Goal: Task Accomplishment & Management: Complete application form

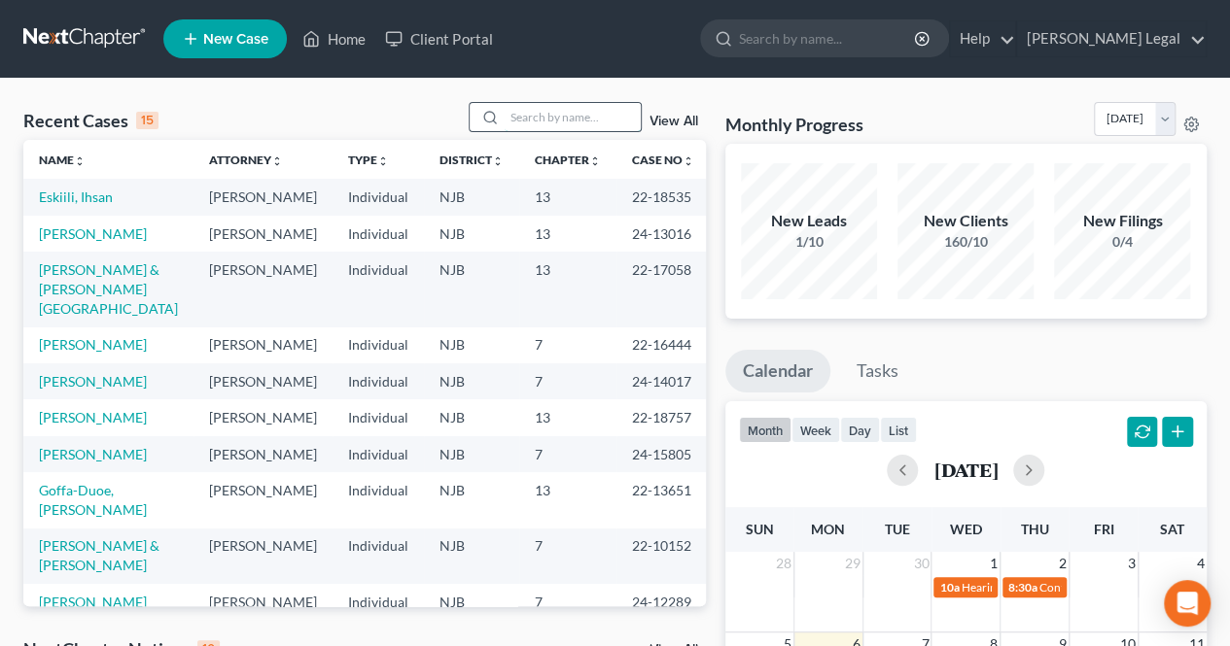
click at [552, 118] on input "search" at bounding box center [572, 117] width 136 height 28
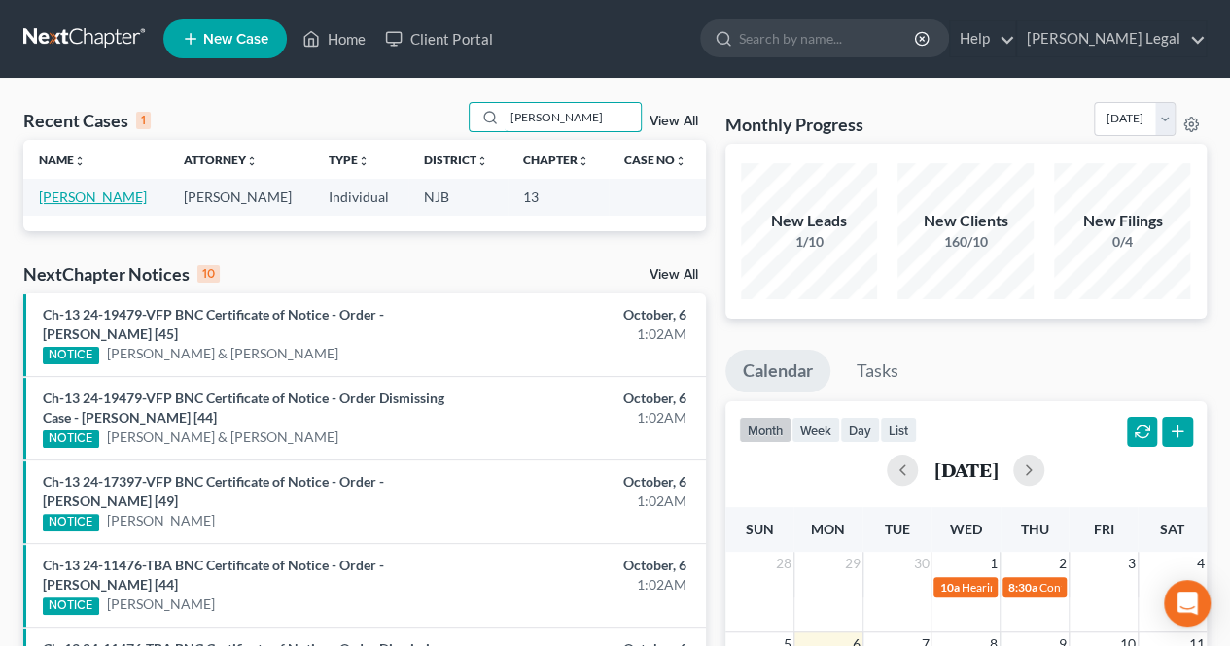
type input "[PERSON_NAME]"
click at [110, 197] on link "[PERSON_NAME]" at bounding box center [93, 197] width 108 height 17
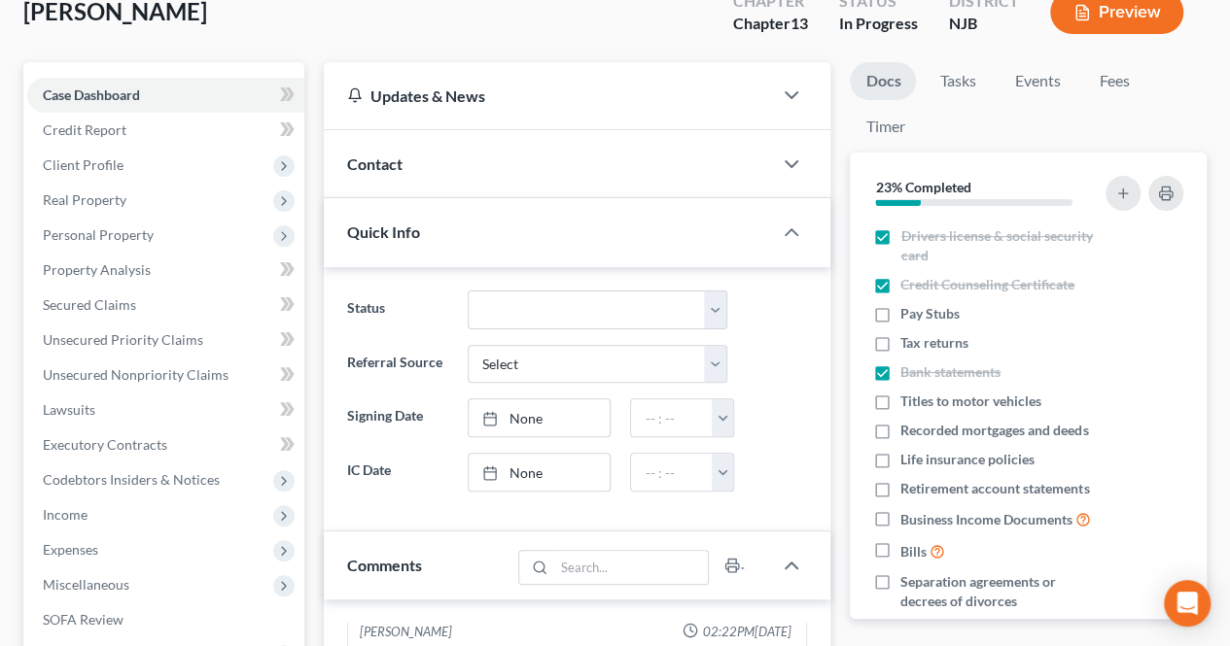
scroll to position [97, 0]
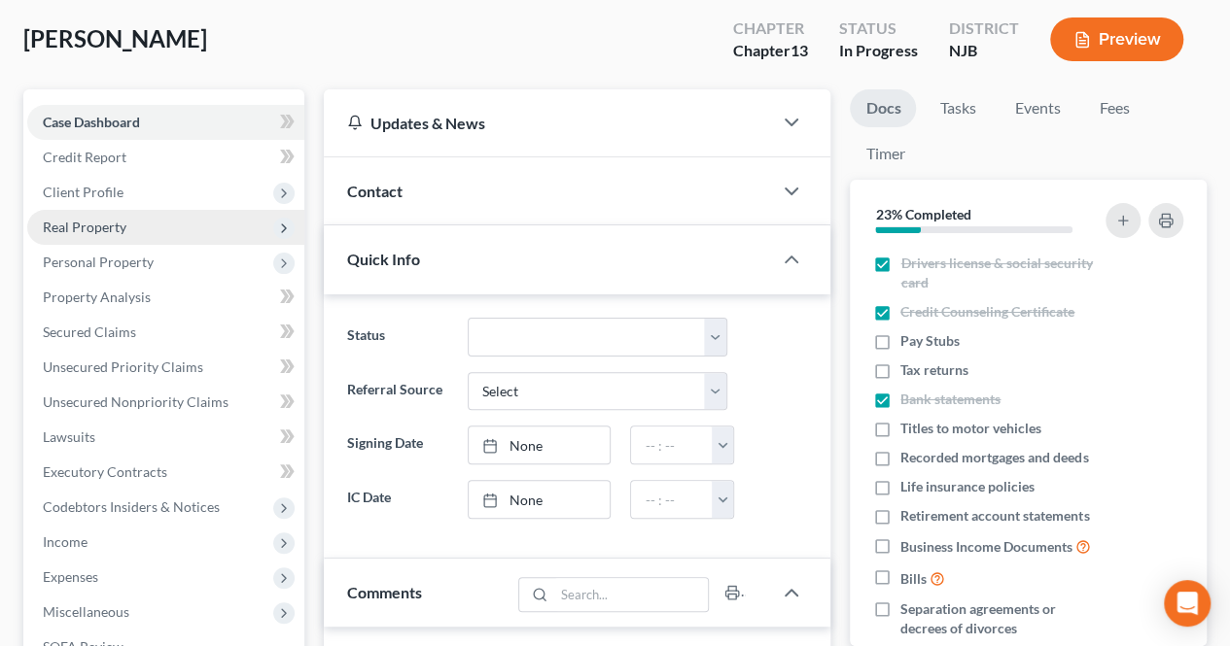
click at [144, 232] on span "Real Property" at bounding box center [165, 227] width 277 height 35
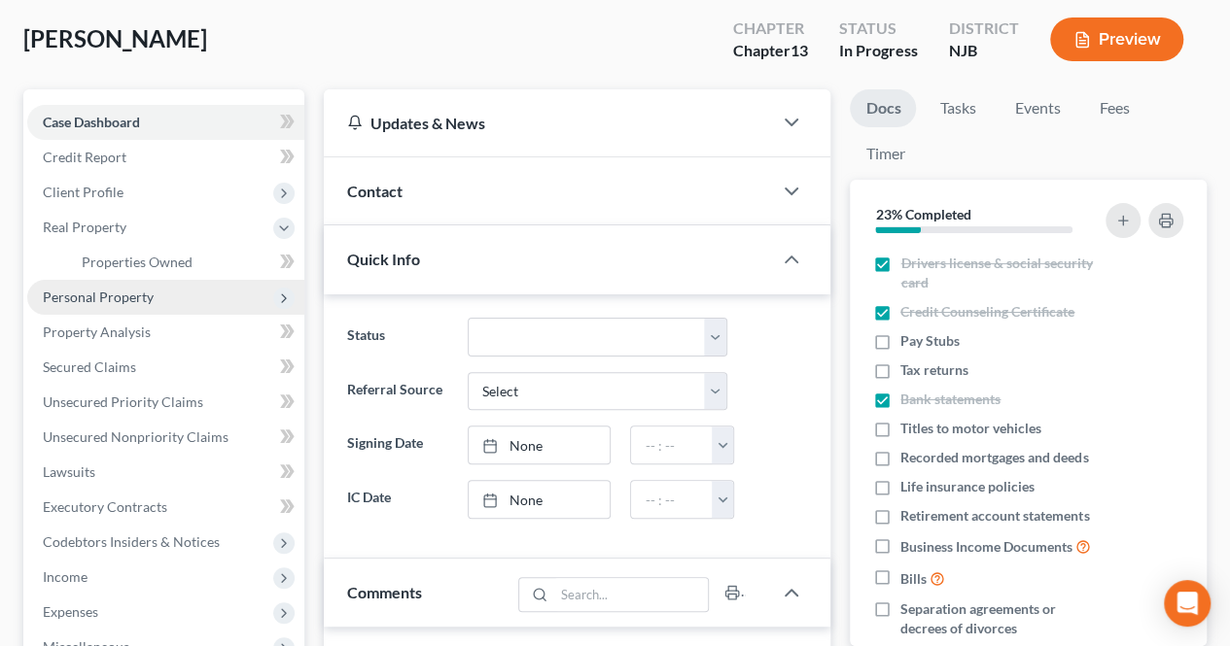
click at [155, 294] on span "Personal Property" at bounding box center [165, 297] width 277 height 35
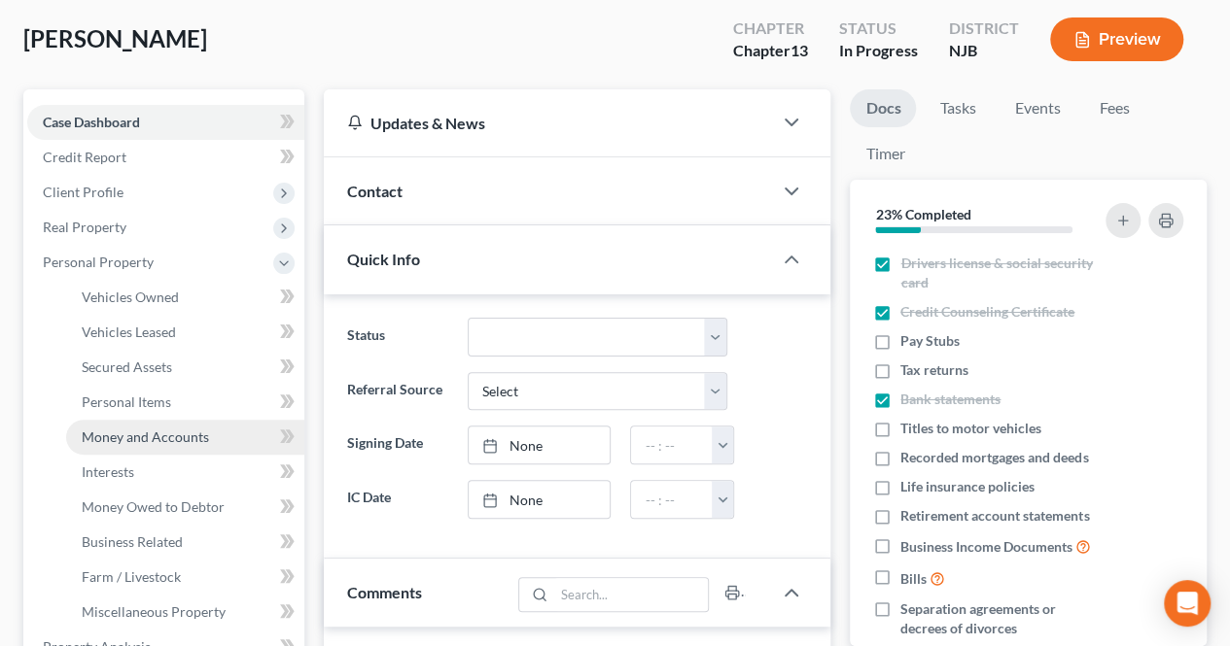
click at [161, 429] on span "Money and Accounts" at bounding box center [145, 437] width 127 height 17
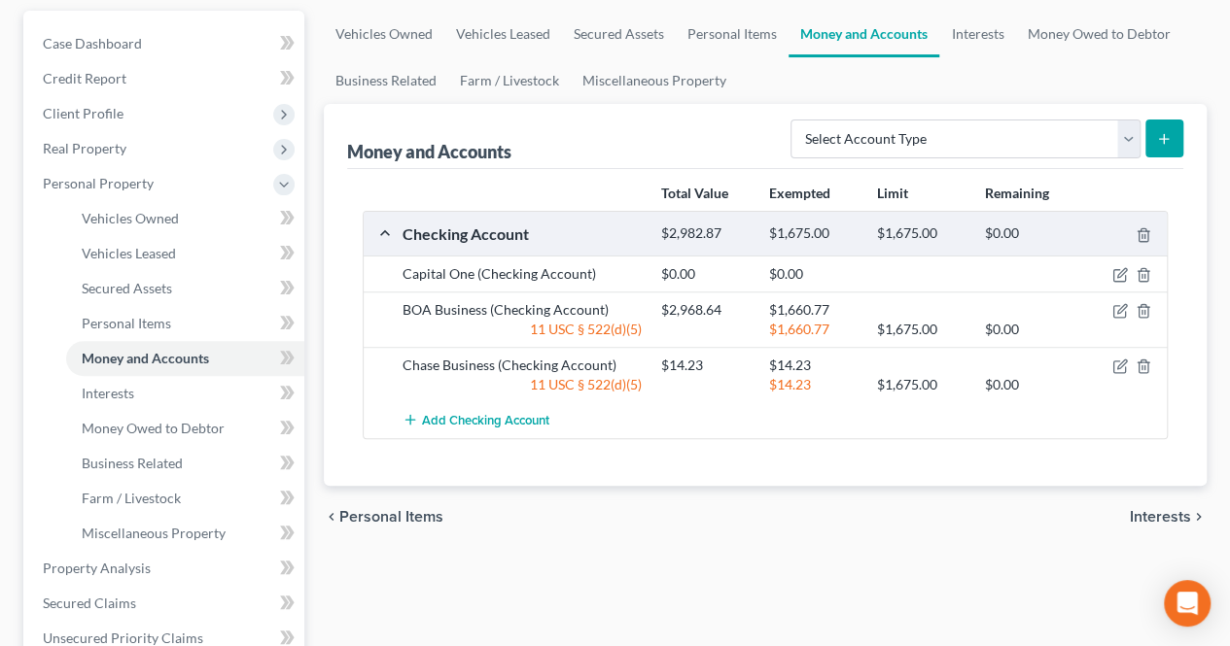
scroll to position [194, 0]
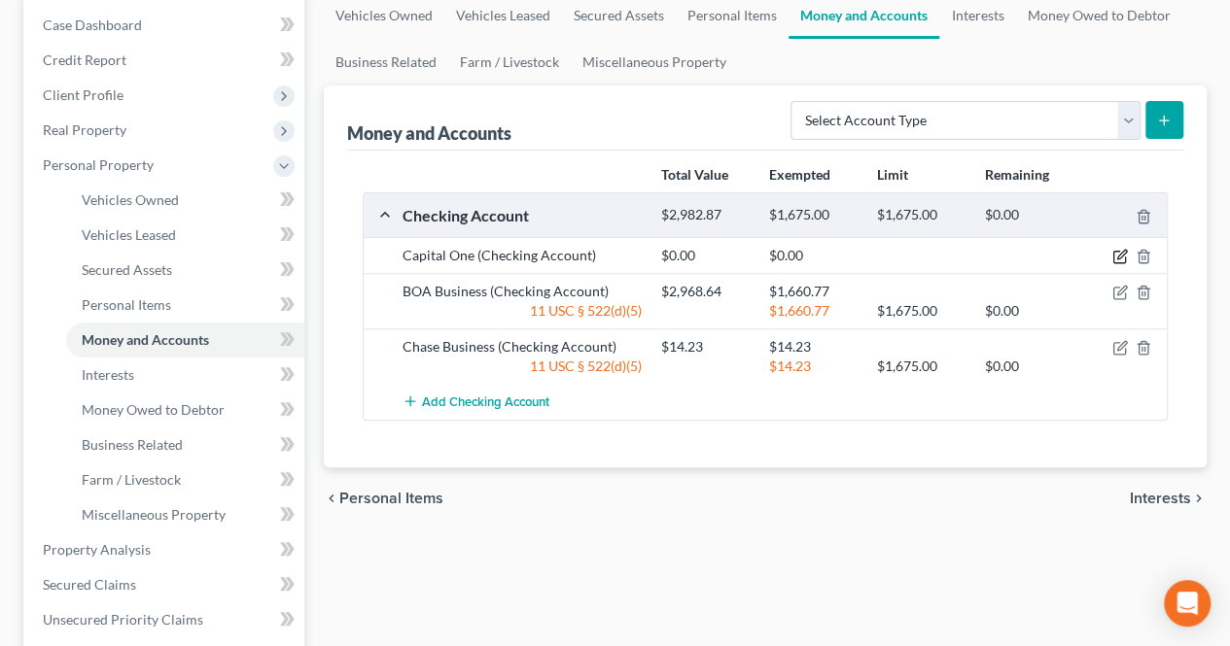
click at [1124, 251] on icon "button" at bounding box center [1120, 257] width 16 height 16
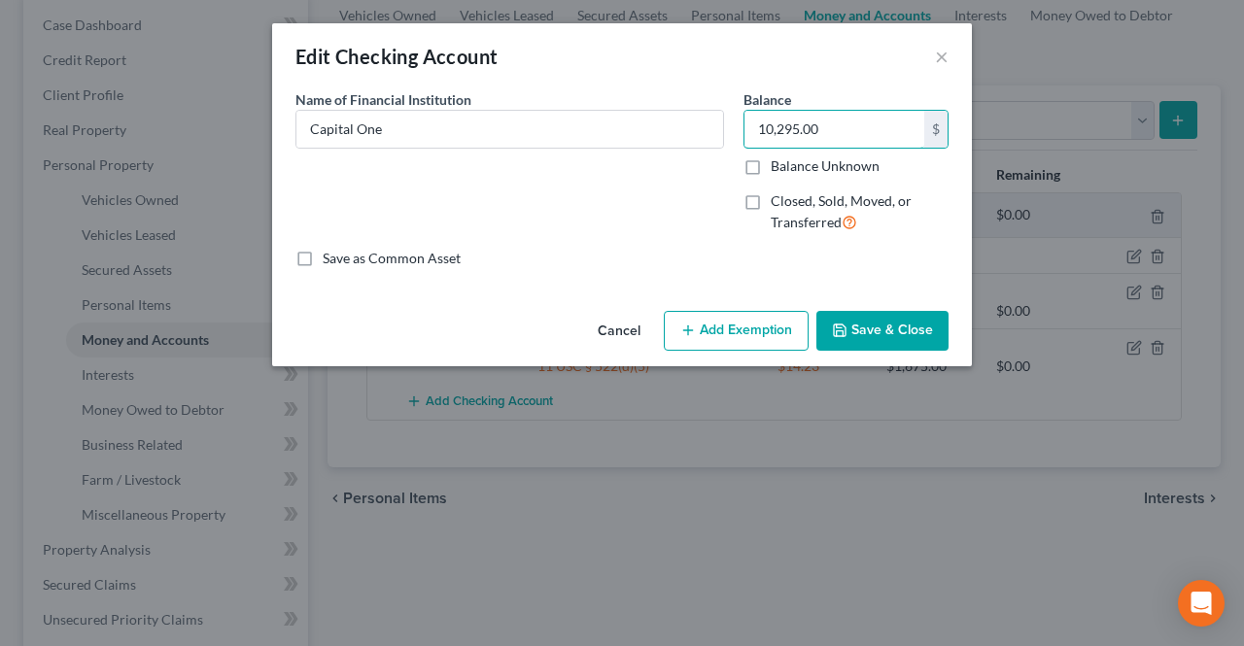
type input "10,295.00"
click at [842, 323] on icon "button" at bounding box center [840, 331] width 16 height 16
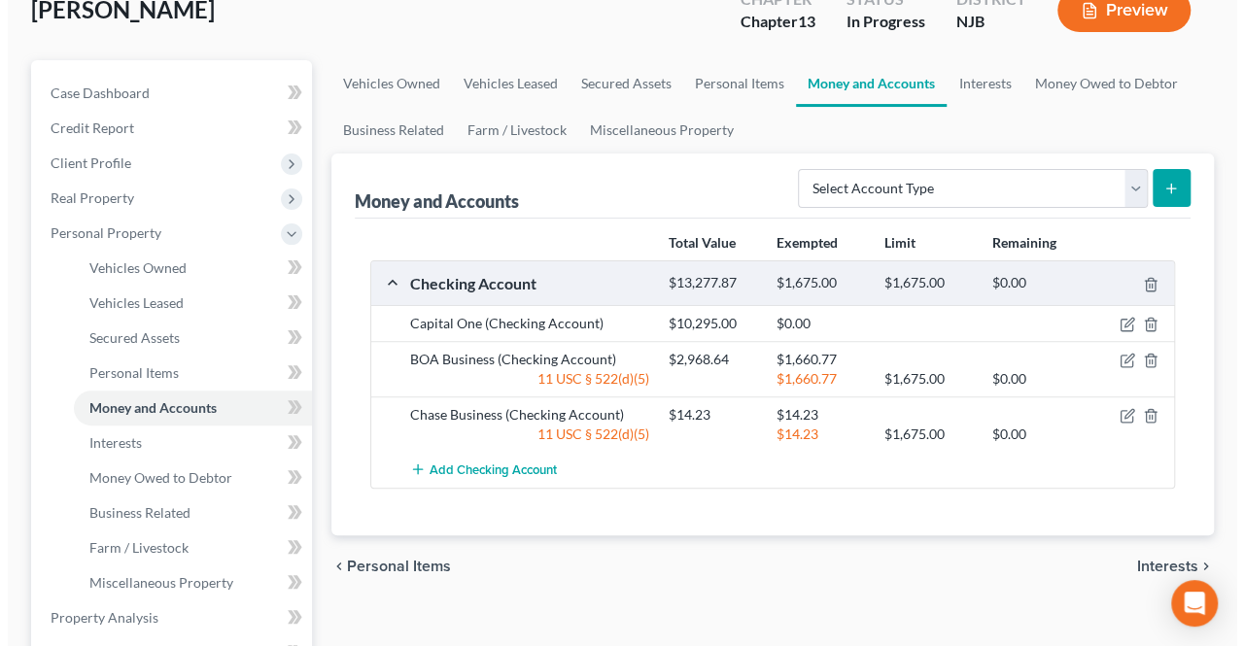
scroll to position [97, 0]
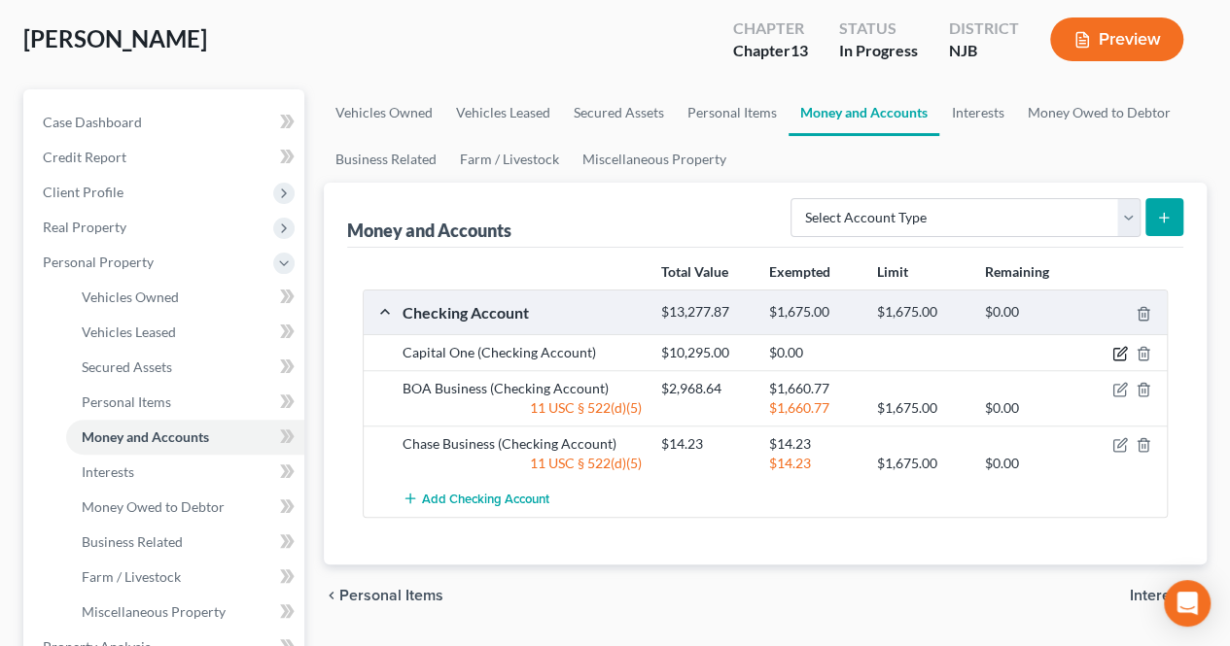
click at [1113, 354] on icon "button" at bounding box center [1119, 355] width 12 height 12
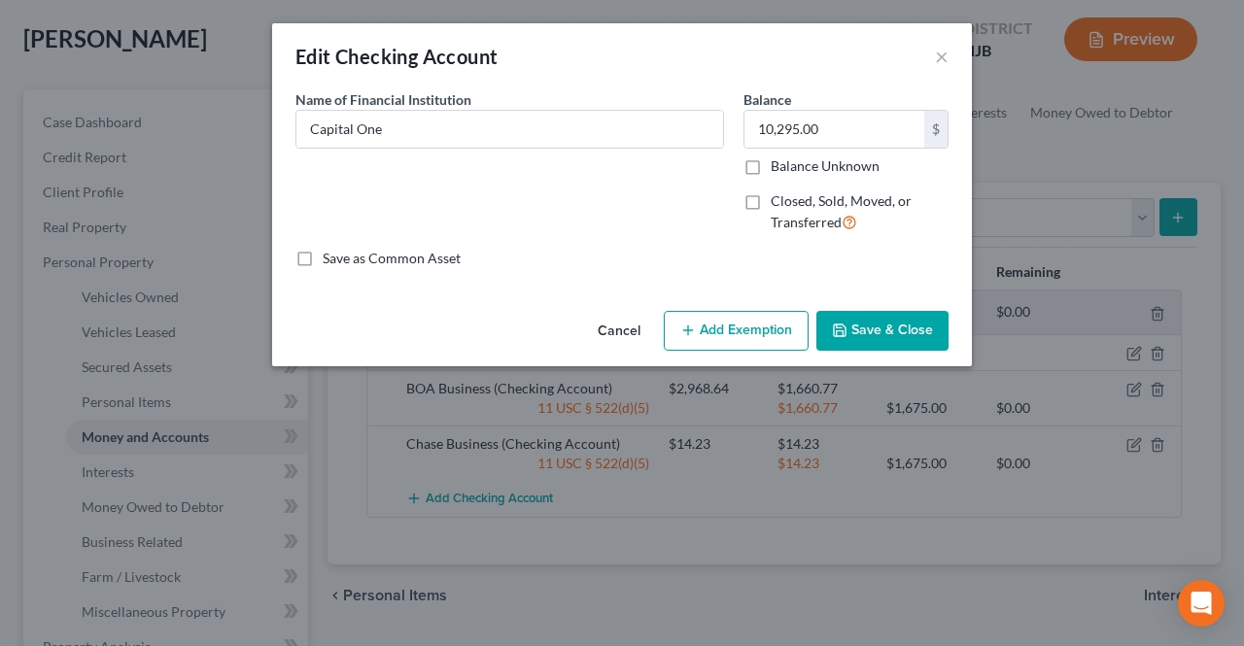
click at [692, 333] on icon "button" at bounding box center [688, 331] width 16 height 16
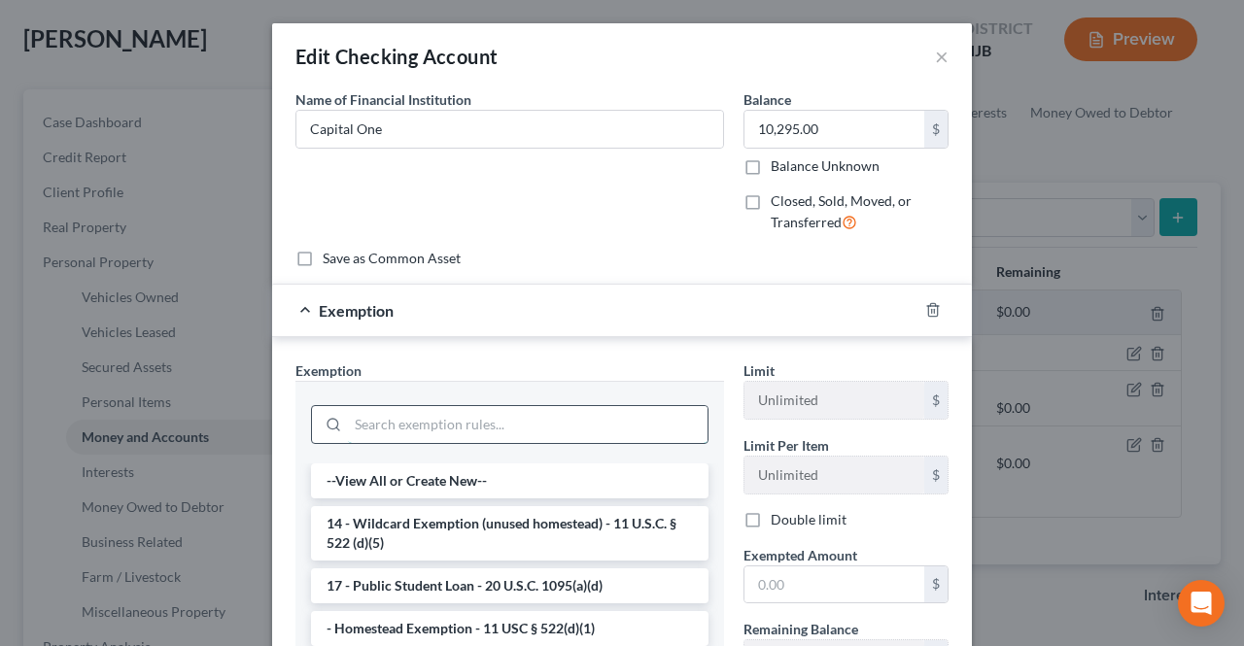
click at [517, 427] on input "search" at bounding box center [528, 424] width 360 height 37
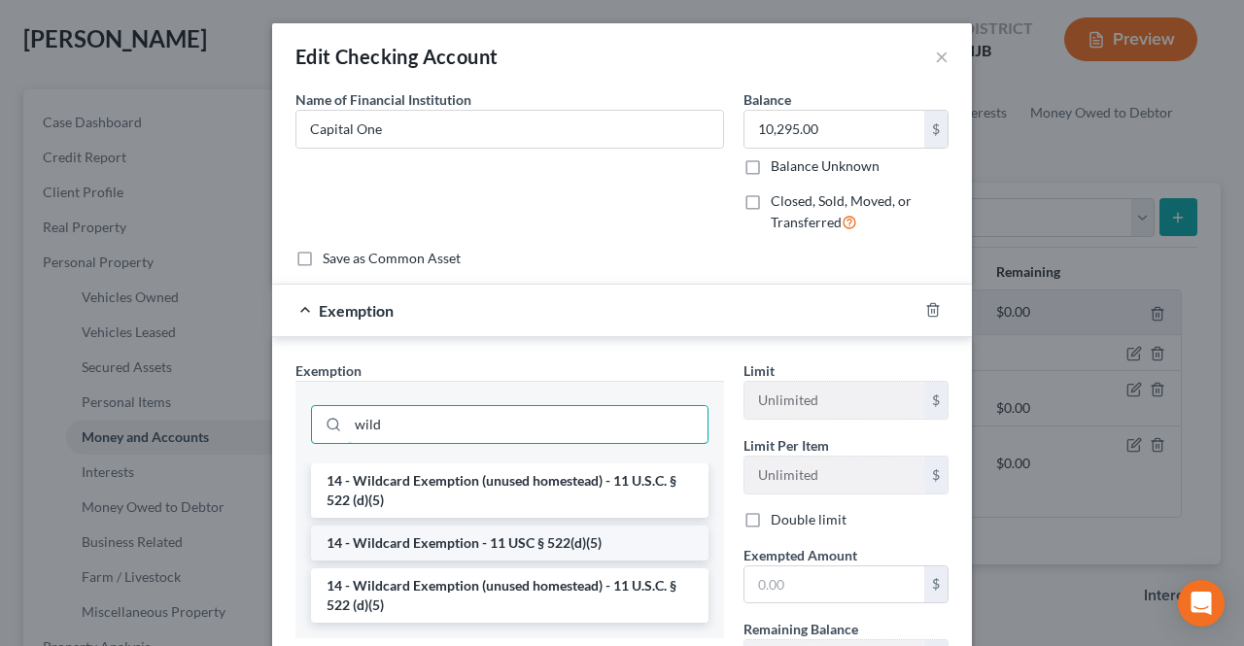
type input "wild"
click at [550, 549] on li "14 - Wildcard Exemption - 11 USC § 522(d)(5)" at bounding box center [510, 543] width 398 height 35
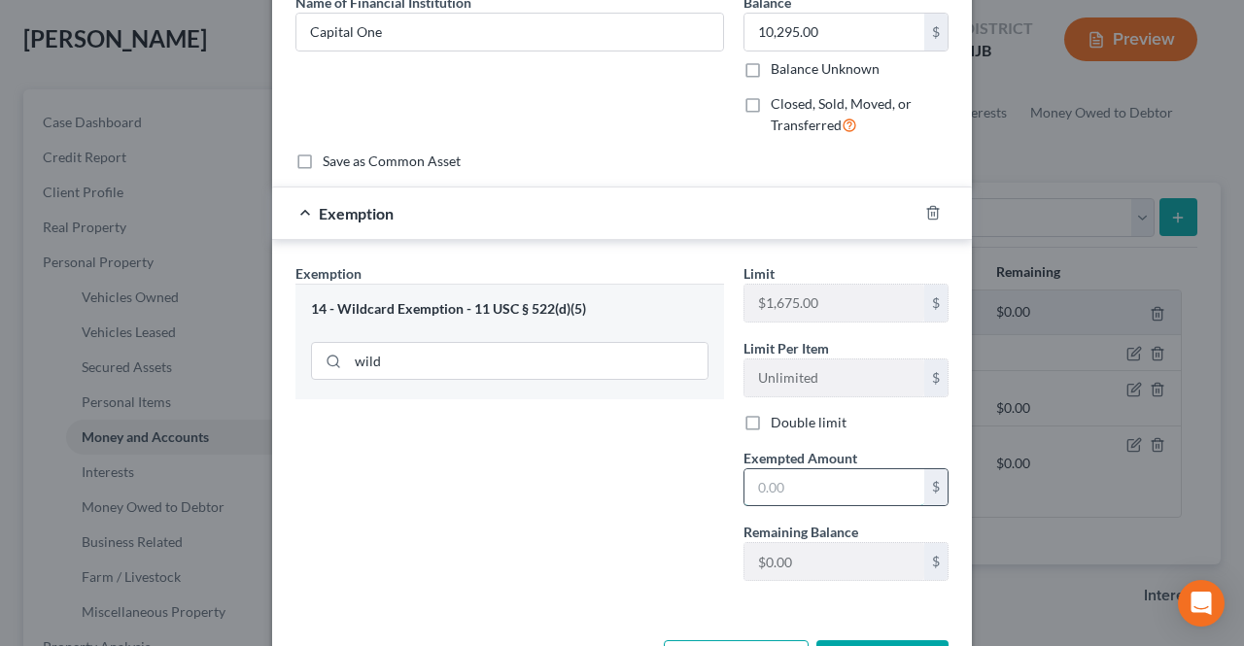
click at [781, 469] on input "text" at bounding box center [835, 487] width 180 height 37
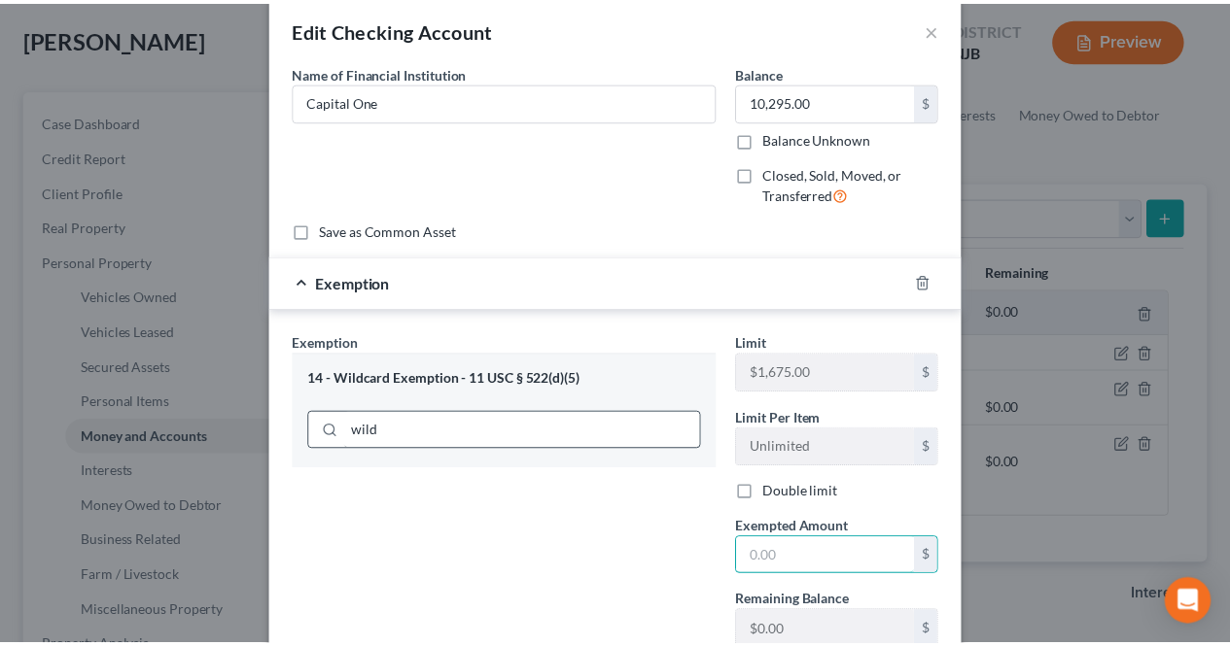
scroll to position [0, 0]
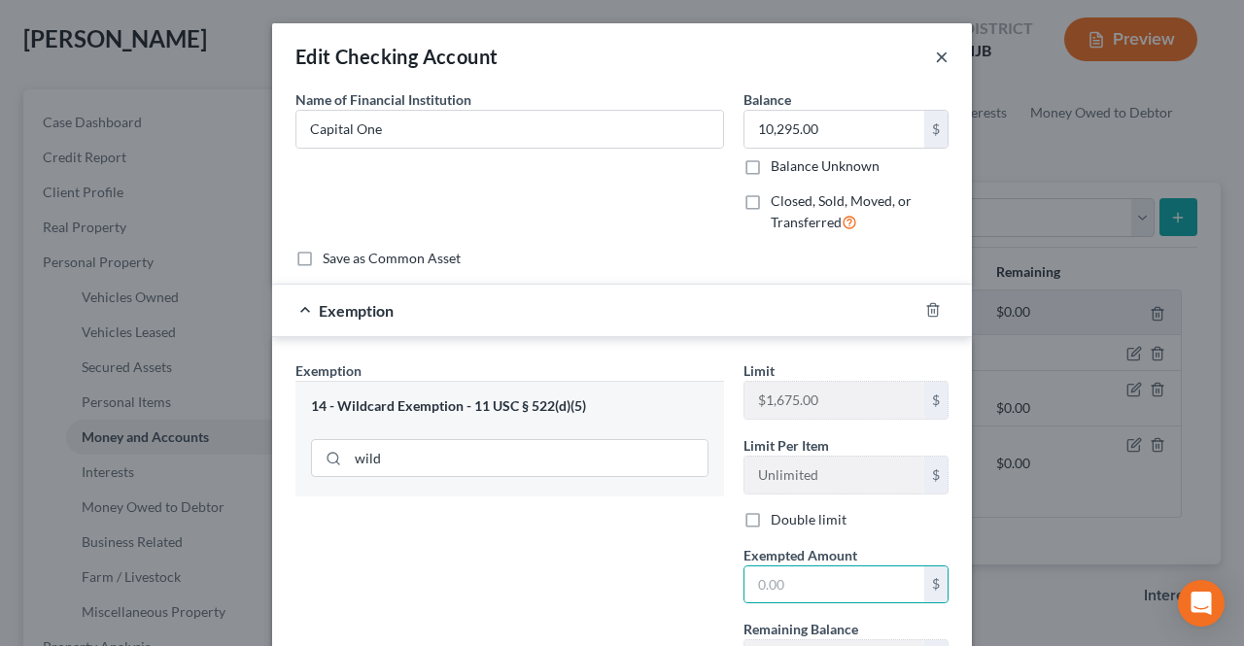
click at [935, 60] on button "×" at bounding box center [942, 56] width 14 height 23
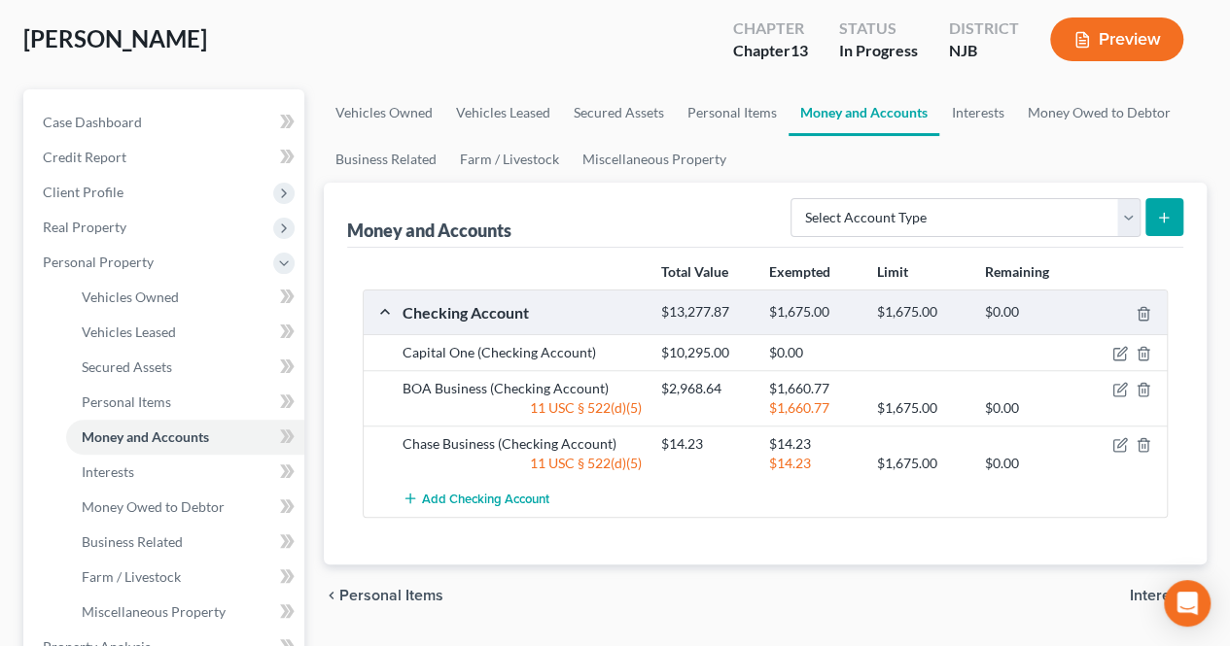
click at [1144, 588] on span "Interests" at bounding box center [1159, 596] width 61 height 16
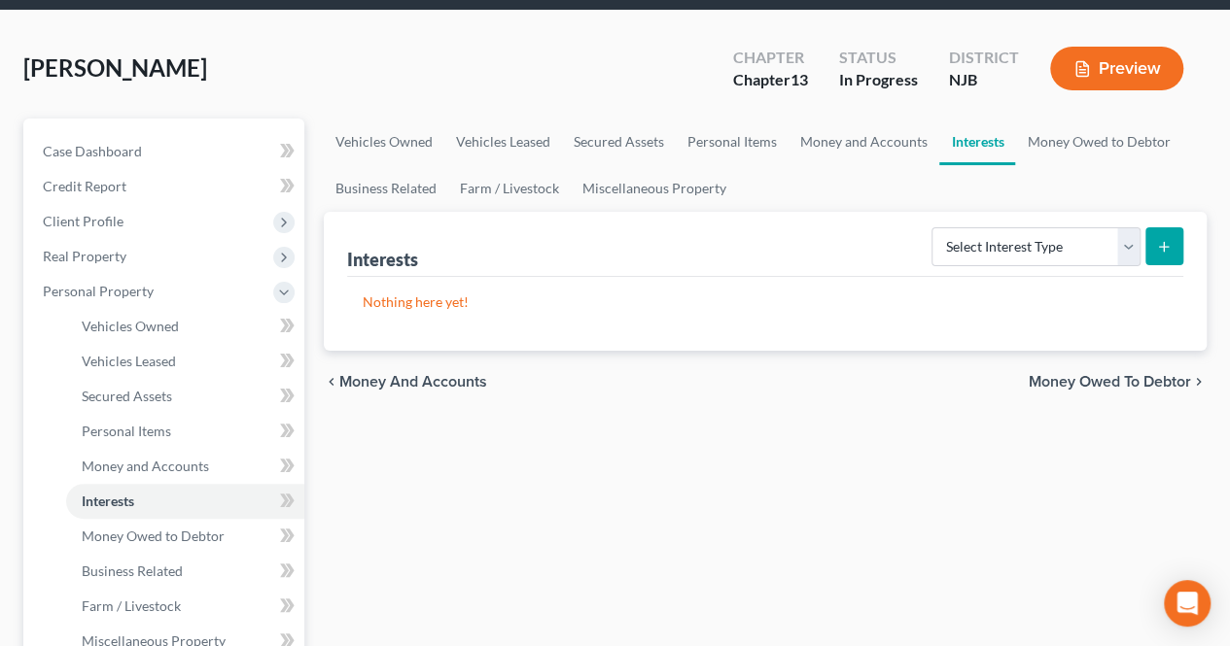
scroll to position [97, 0]
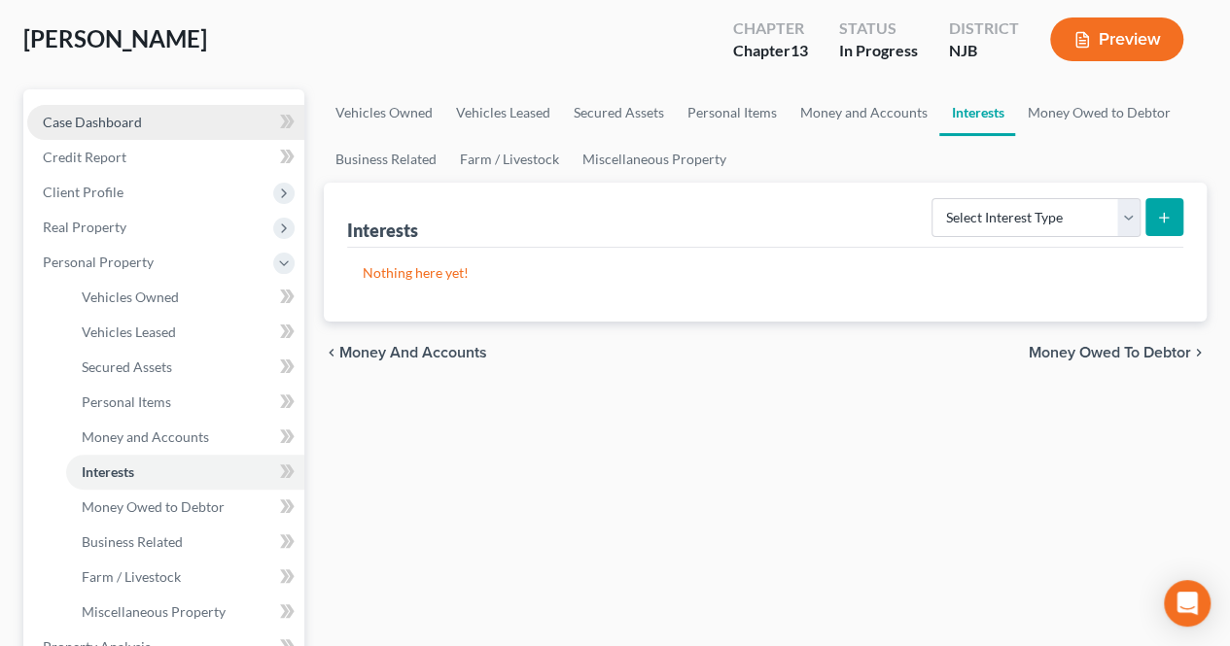
click at [173, 131] on link "Case Dashboard" at bounding box center [165, 122] width 277 height 35
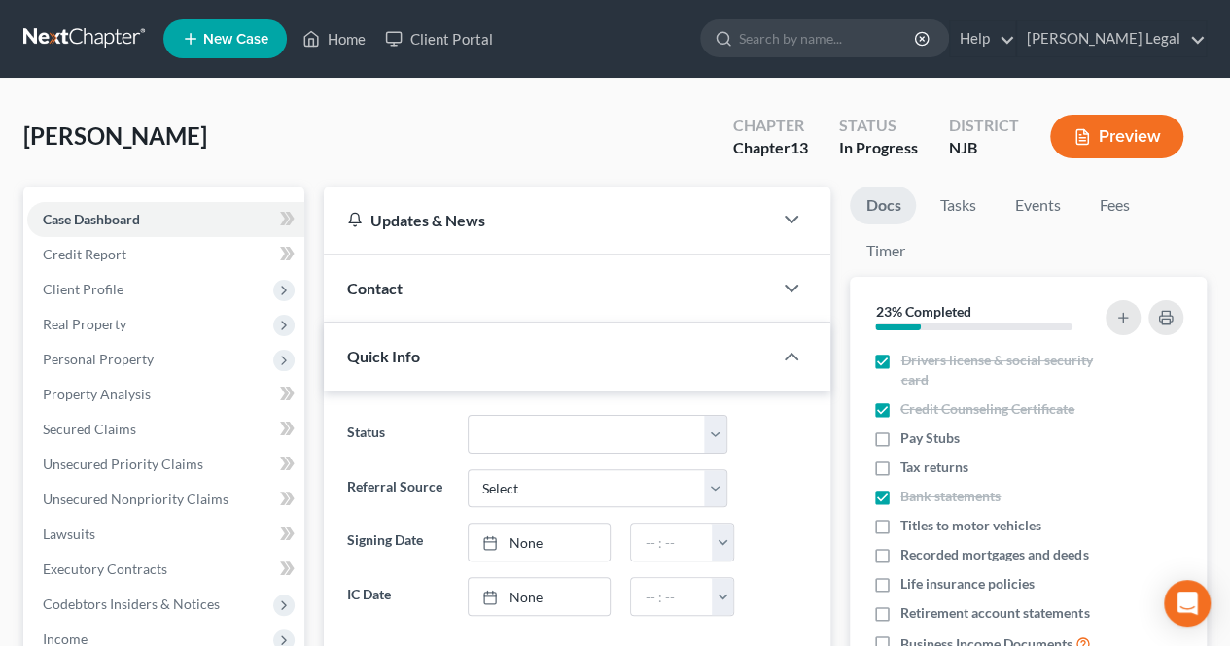
scroll to position [328, 0]
